Goal: Information Seeking & Learning: Check status

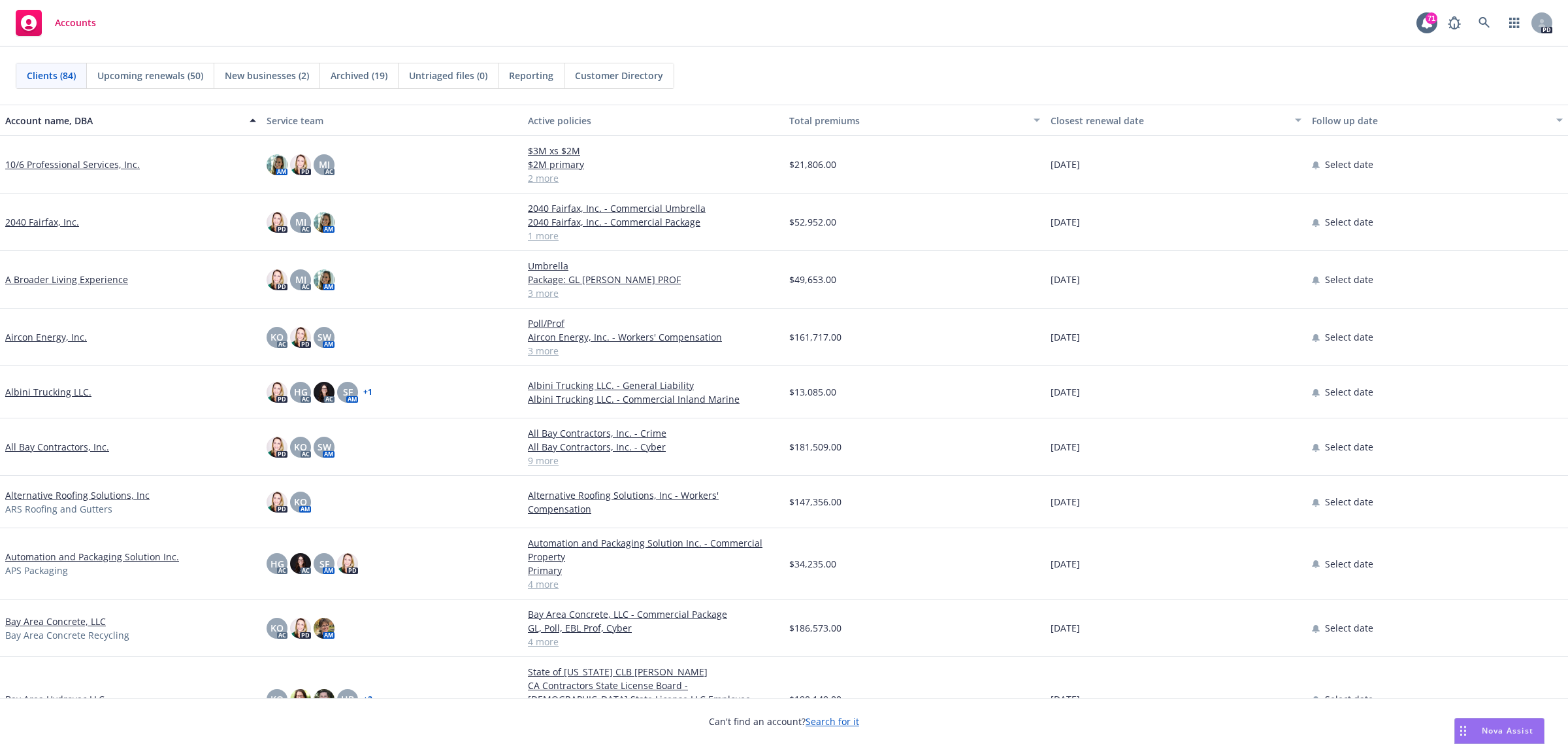
click at [36, 444] on link "All Bay Contractors, Inc." at bounding box center [57, 447] width 104 height 14
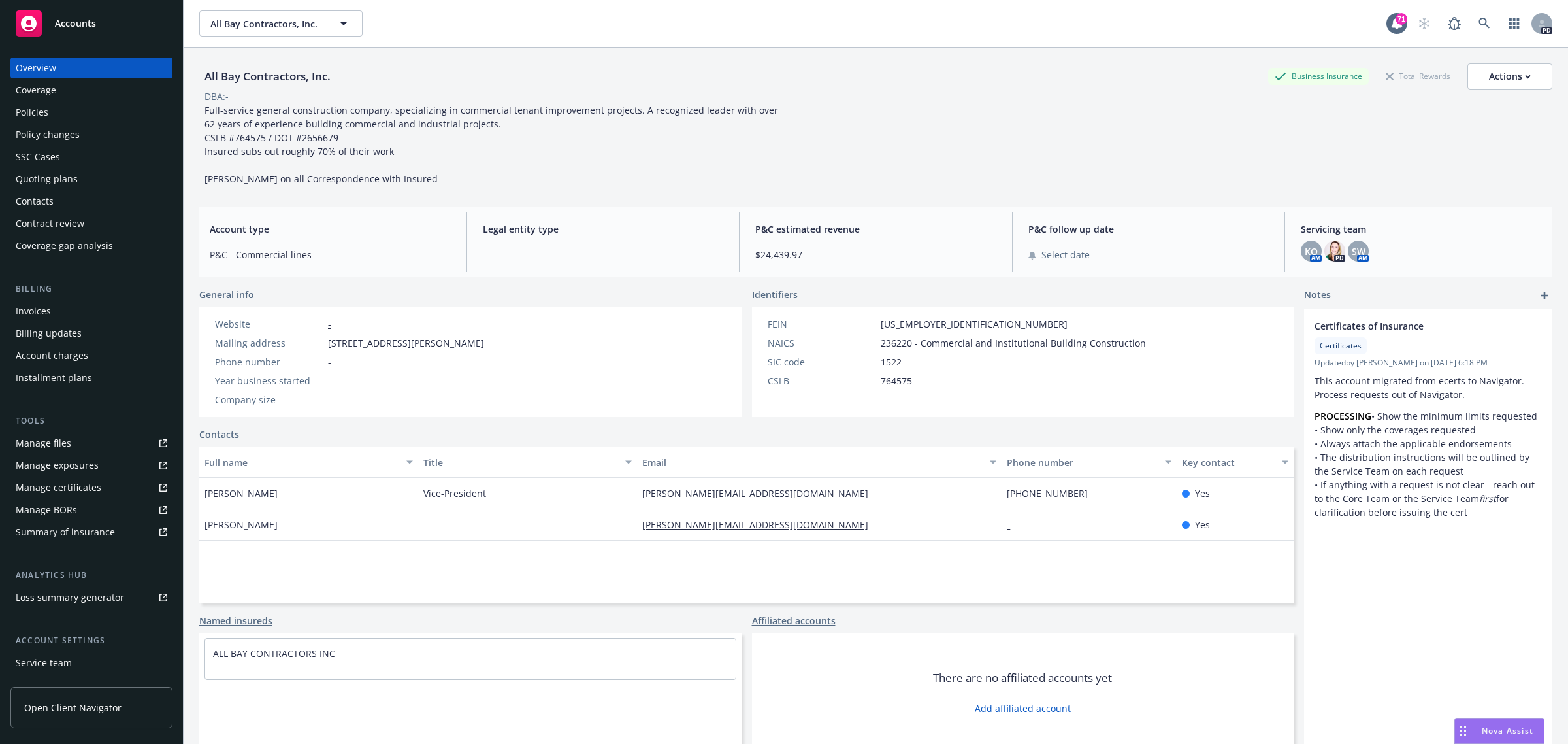
click at [38, 108] on div "Policies" at bounding box center [32, 112] width 33 height 21
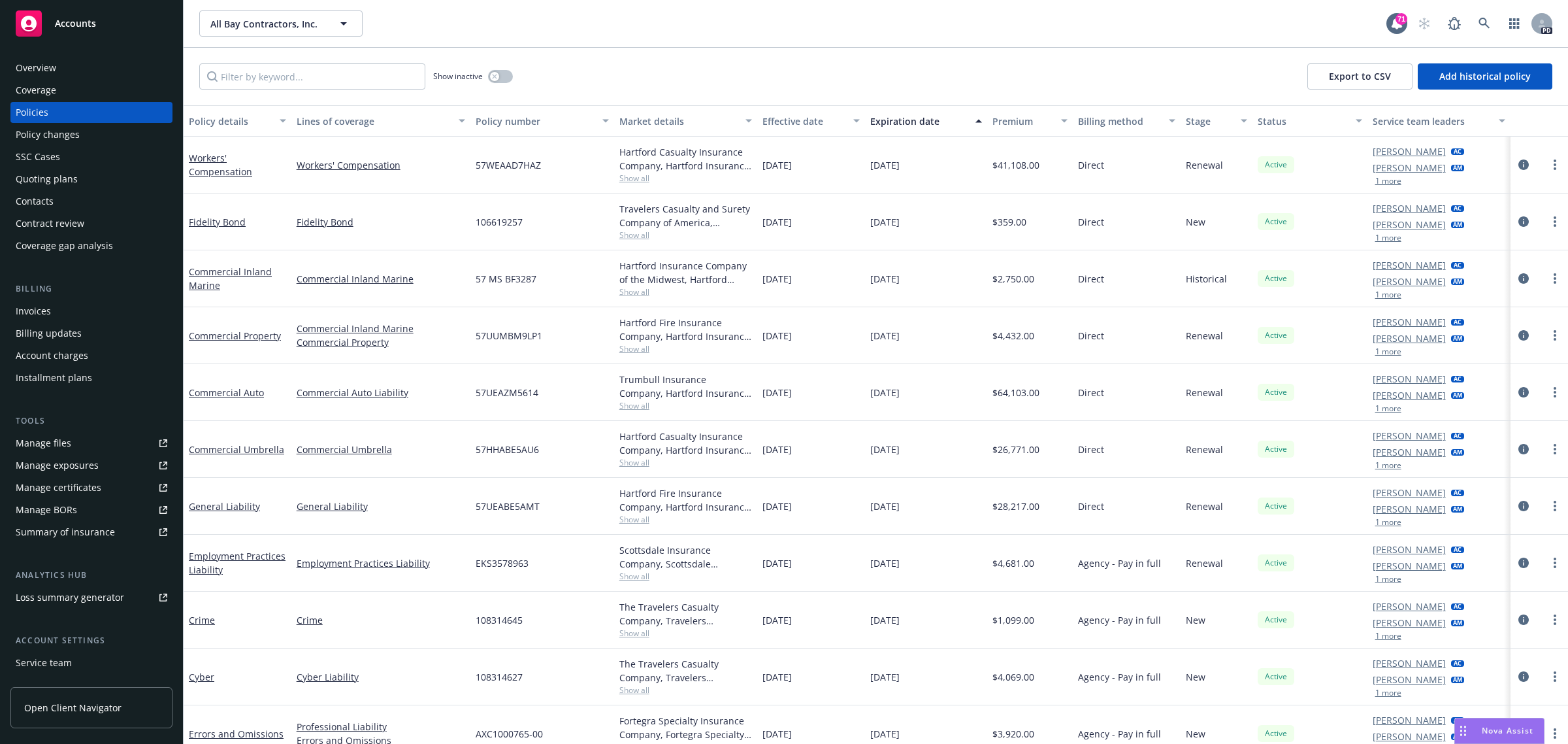
drag, startPoint x: 82, startPoint y: 21, endPoint x: 82, endPoint y: 38, distance: 17.0
click at [82, 21] on span "Accounts" at bounding box center [75, 23] width 41 height 10
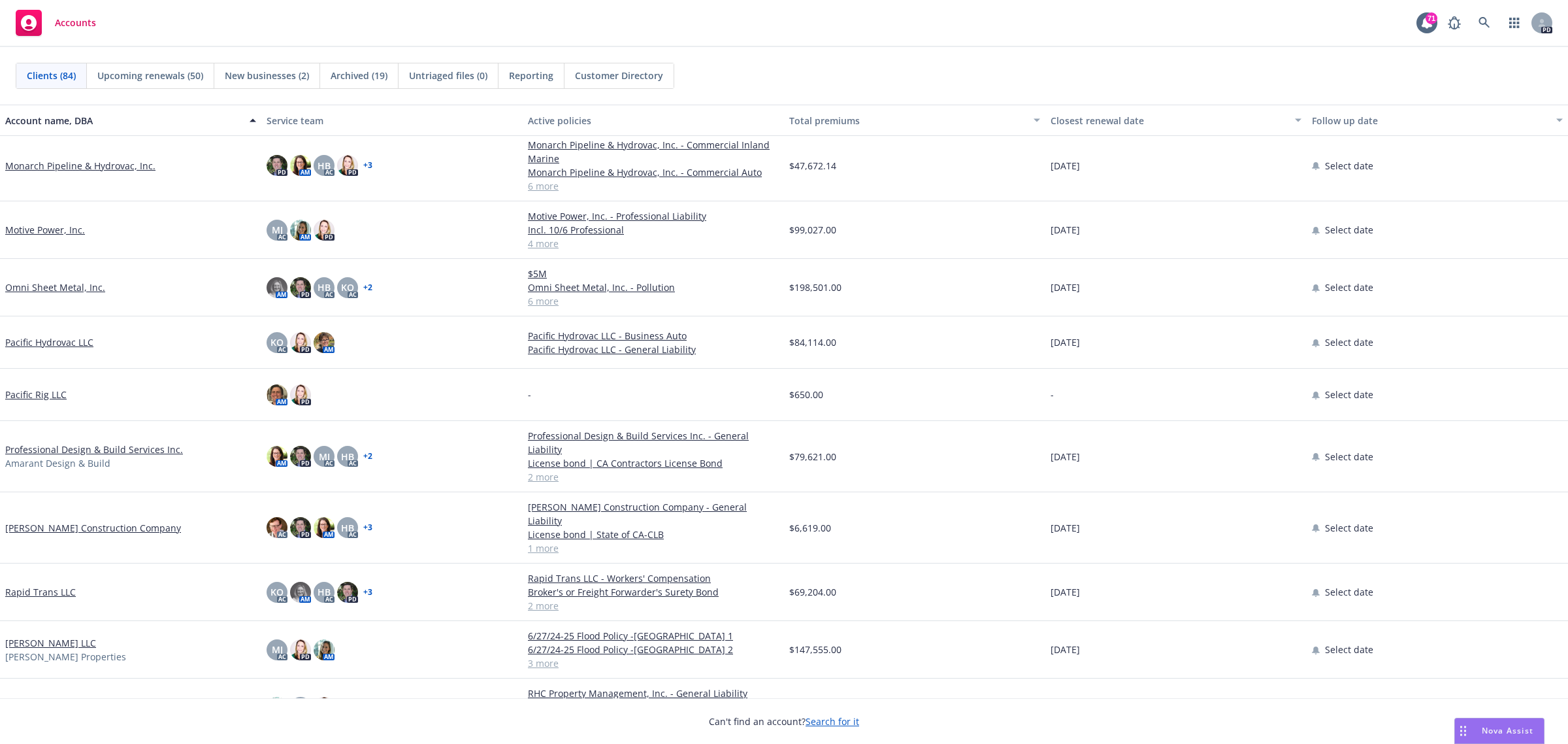
scroll to position [2697, 0]
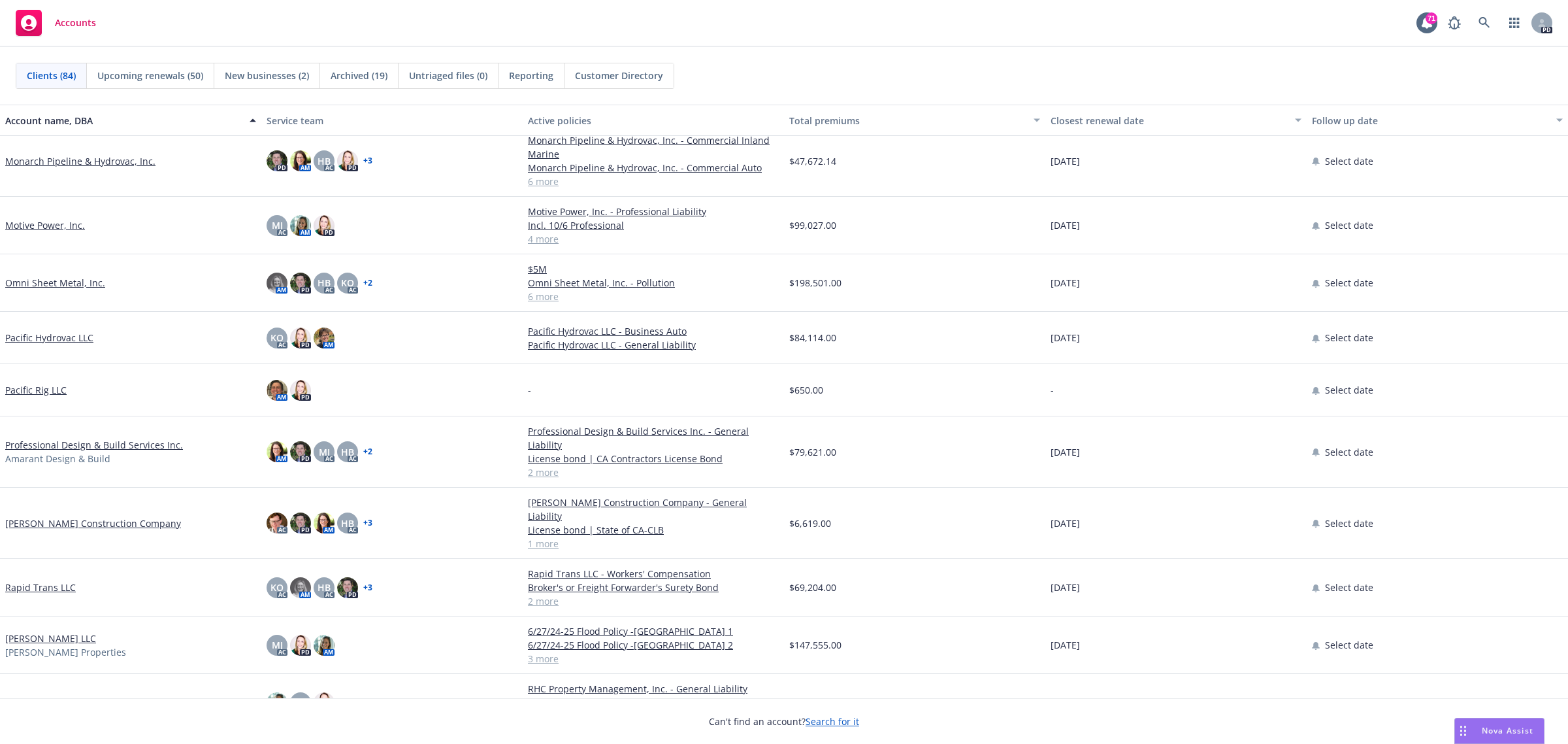
click at [33, 282] on link "Omni Sheet Metal, Inc." at bounding box center [55, 283] width 100 height 14
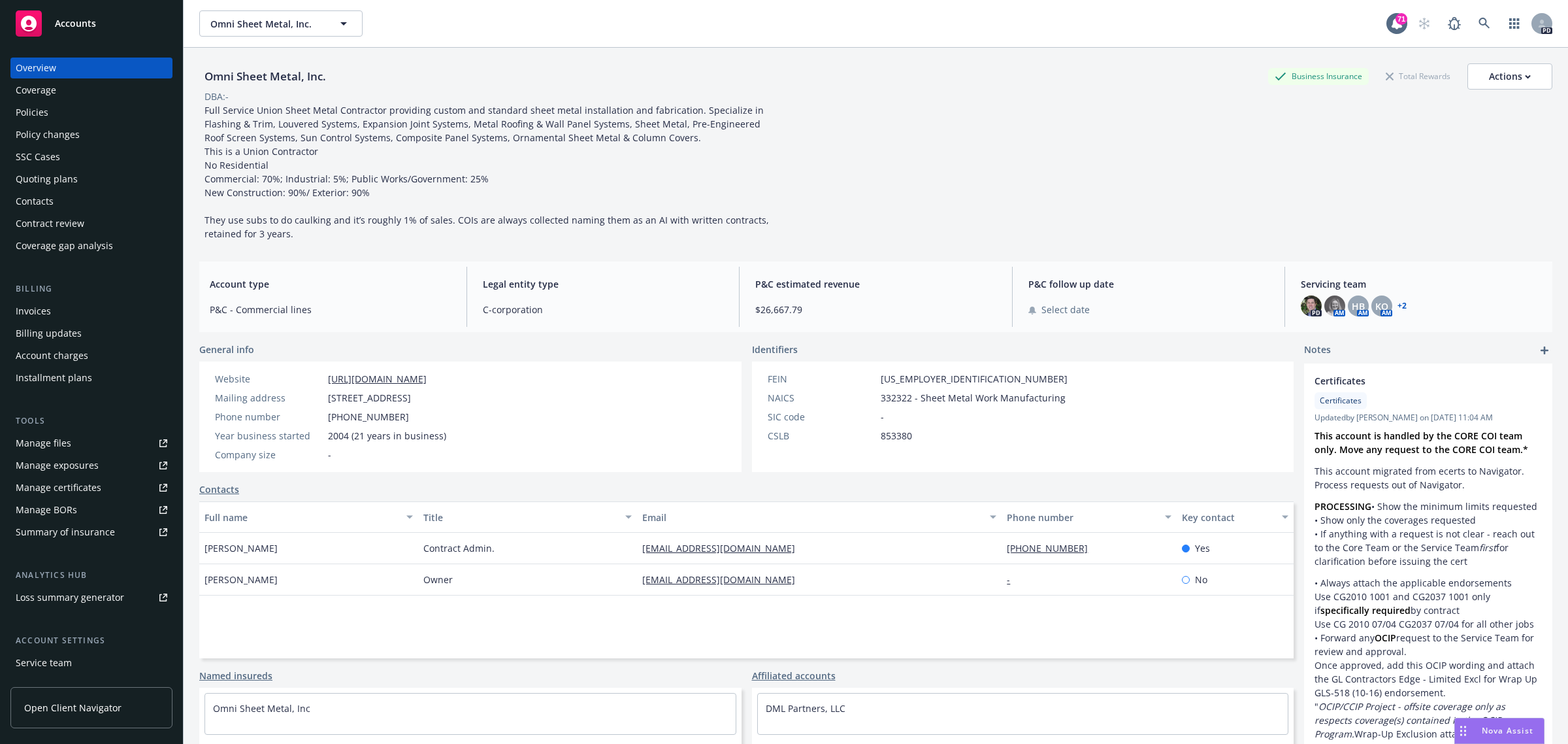
click at [36, 111] on div "Policies" at bounding box center [32, 112] width 33 height 21
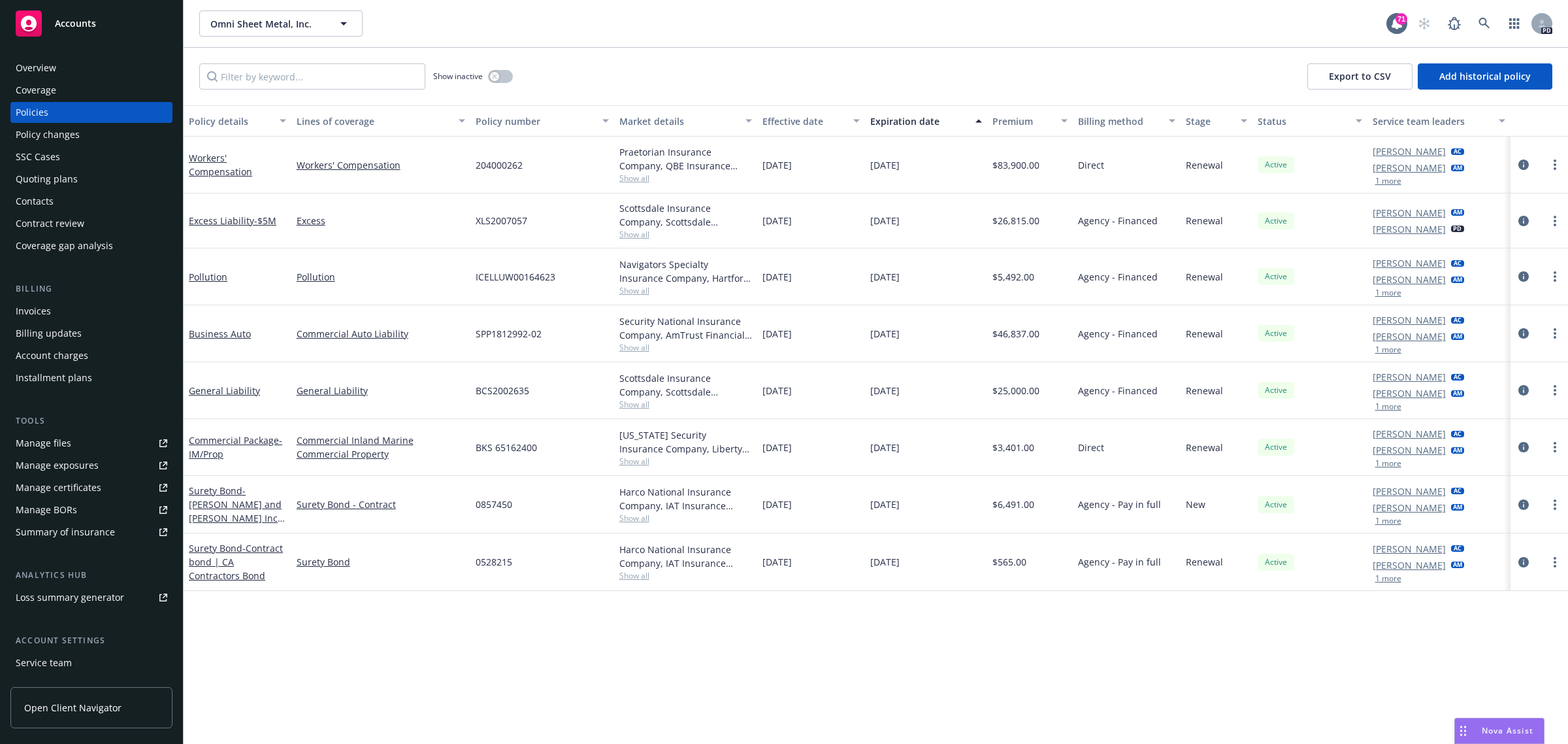
click at [79, 20] on span "Accounts" at bounding box center [75, 23] width 41 height 10
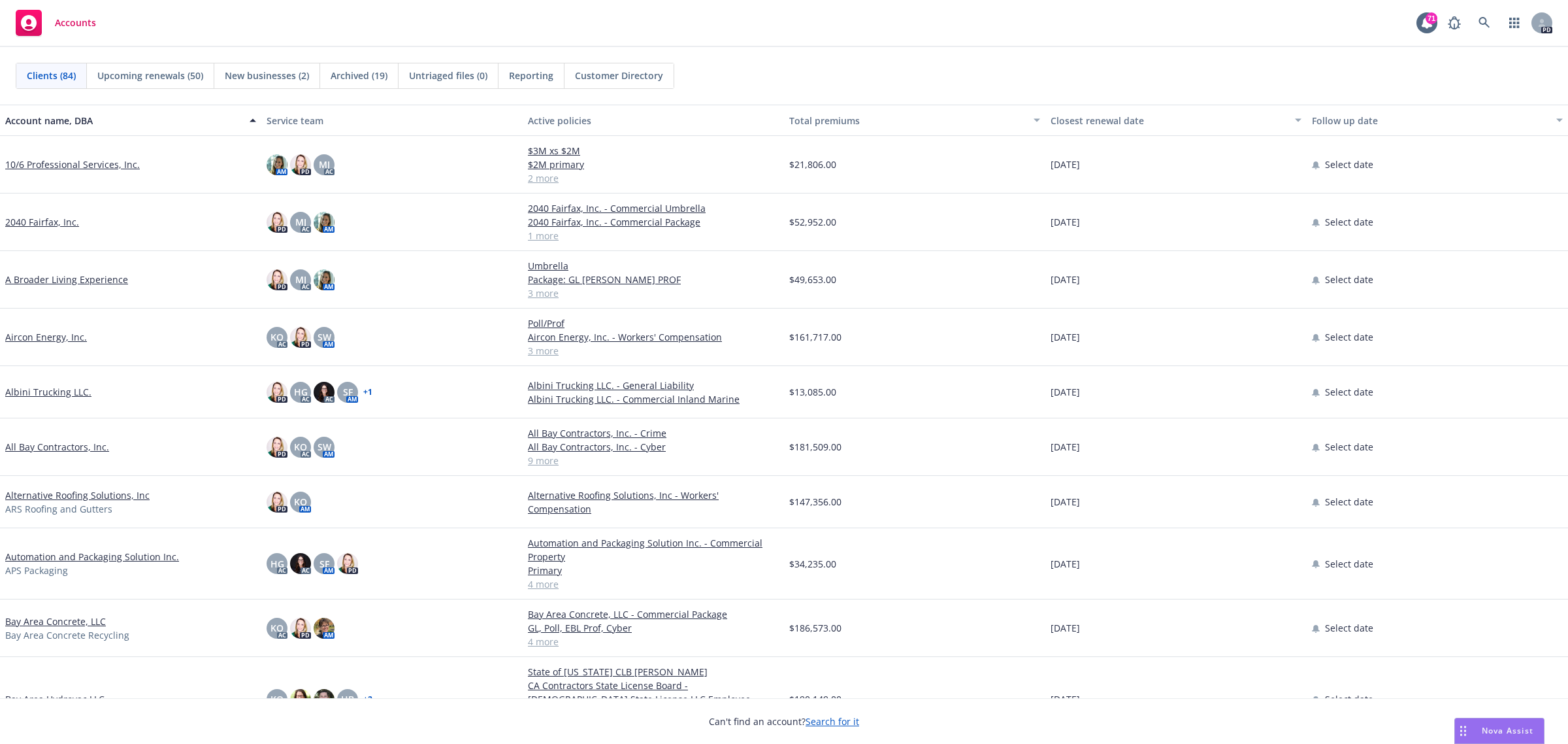
click at [31, 448] on link "All Bay Contractors, Inc." at bounding box center [57, 447] width 104 height 14
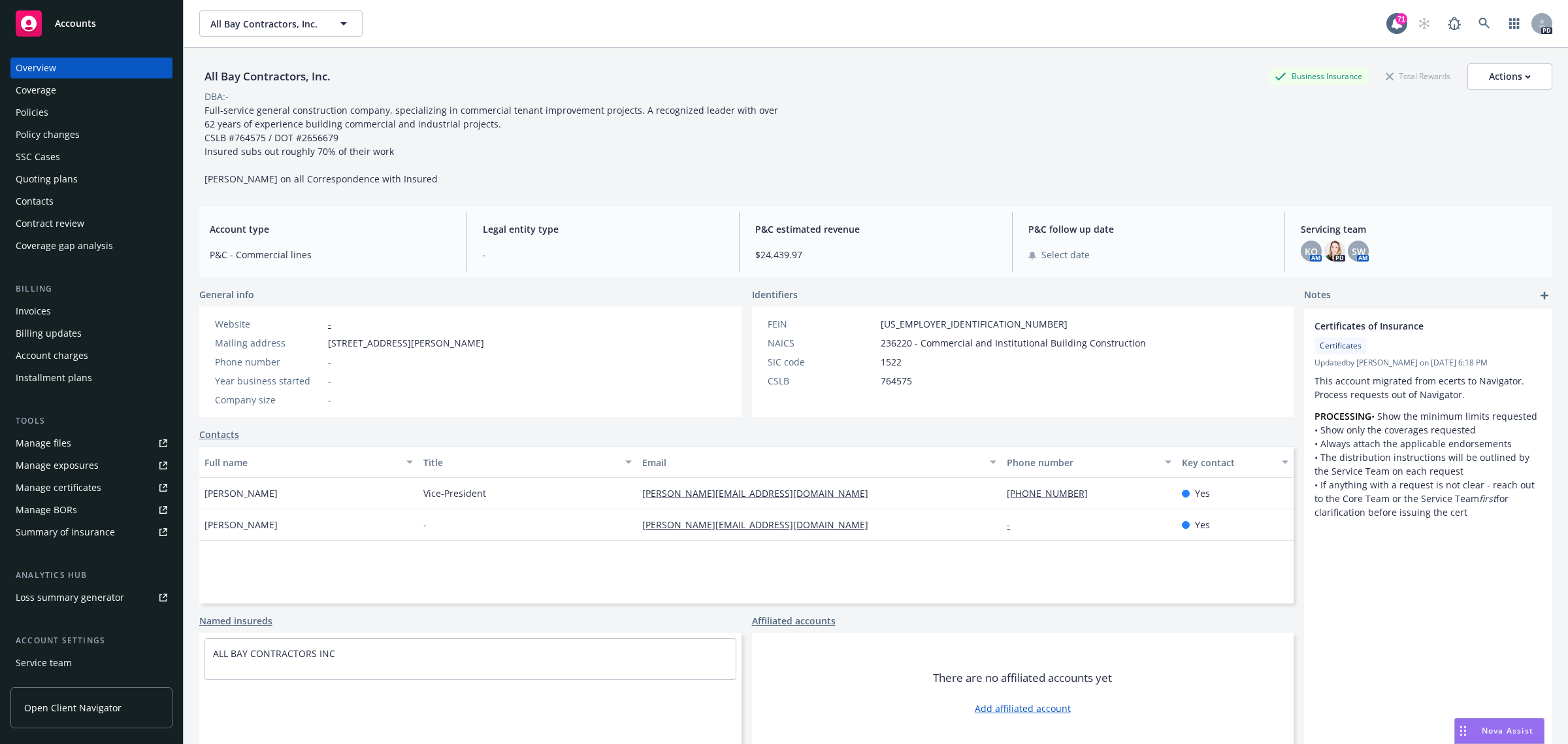
click at [27, 114] on div "Policies" at bounding box center [32, 112] width 33 height 21
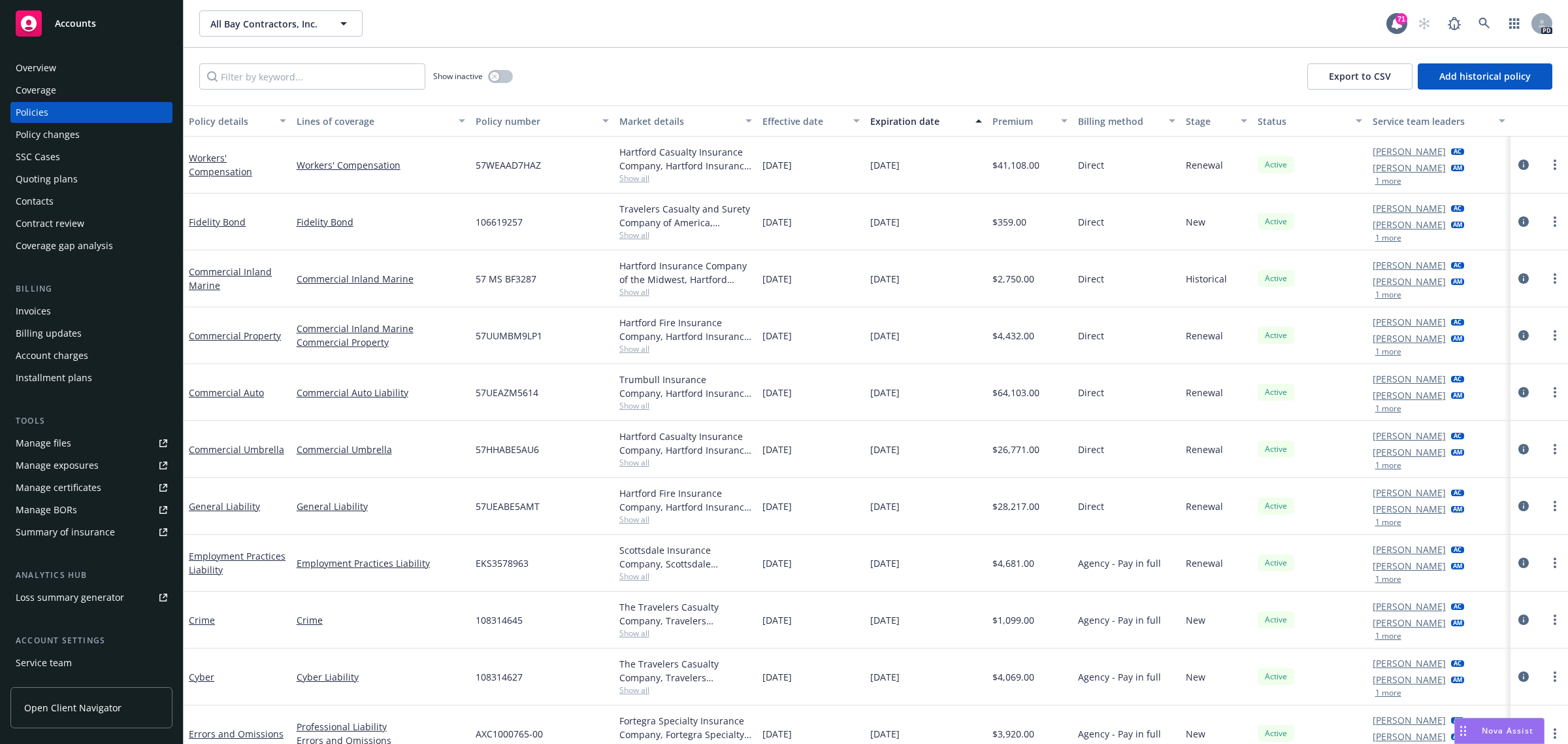
scroll to position [20, 0]
